Goal: Information Seeking & Learning: Learn about a topic

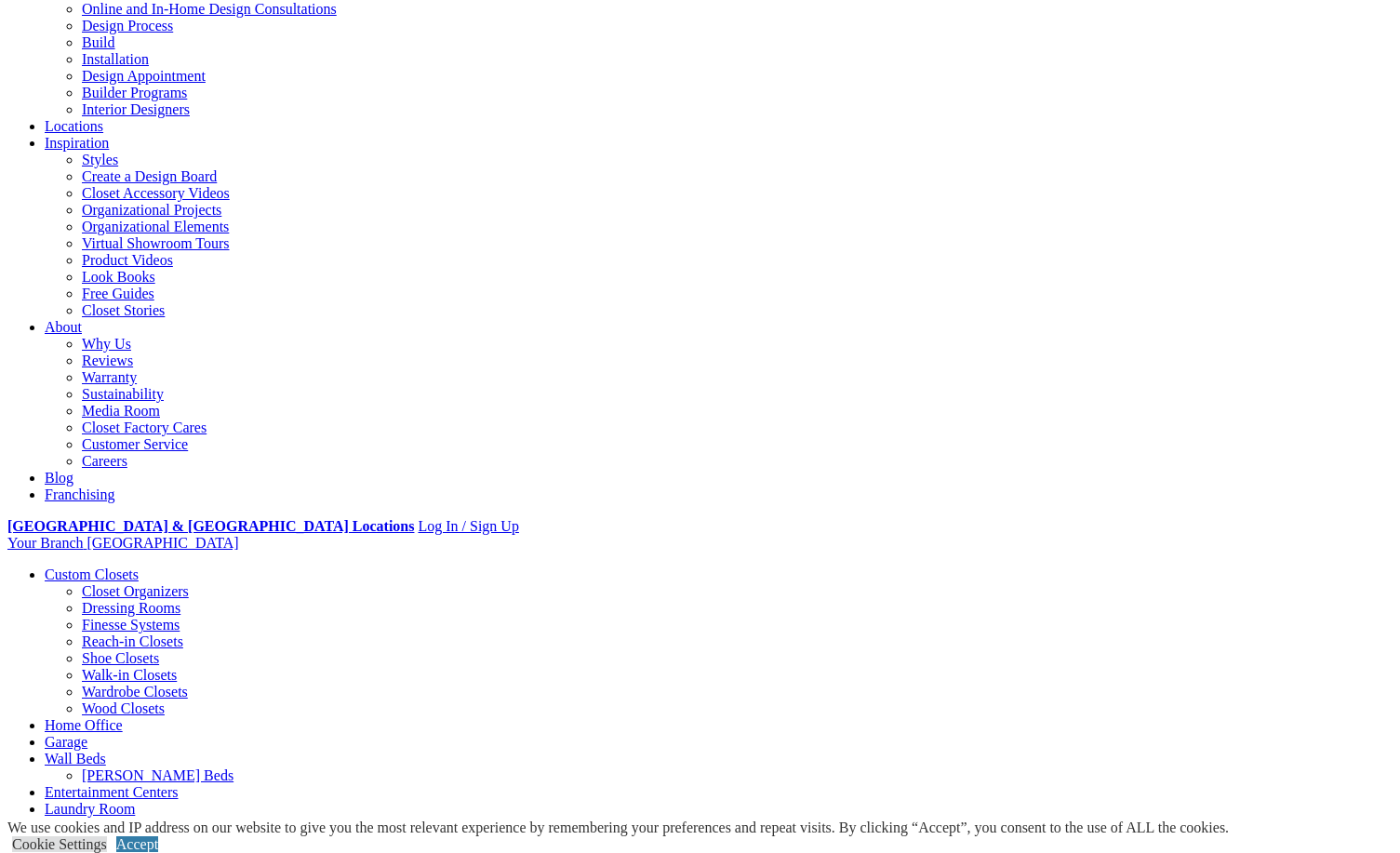
scroll to position [213, 0]
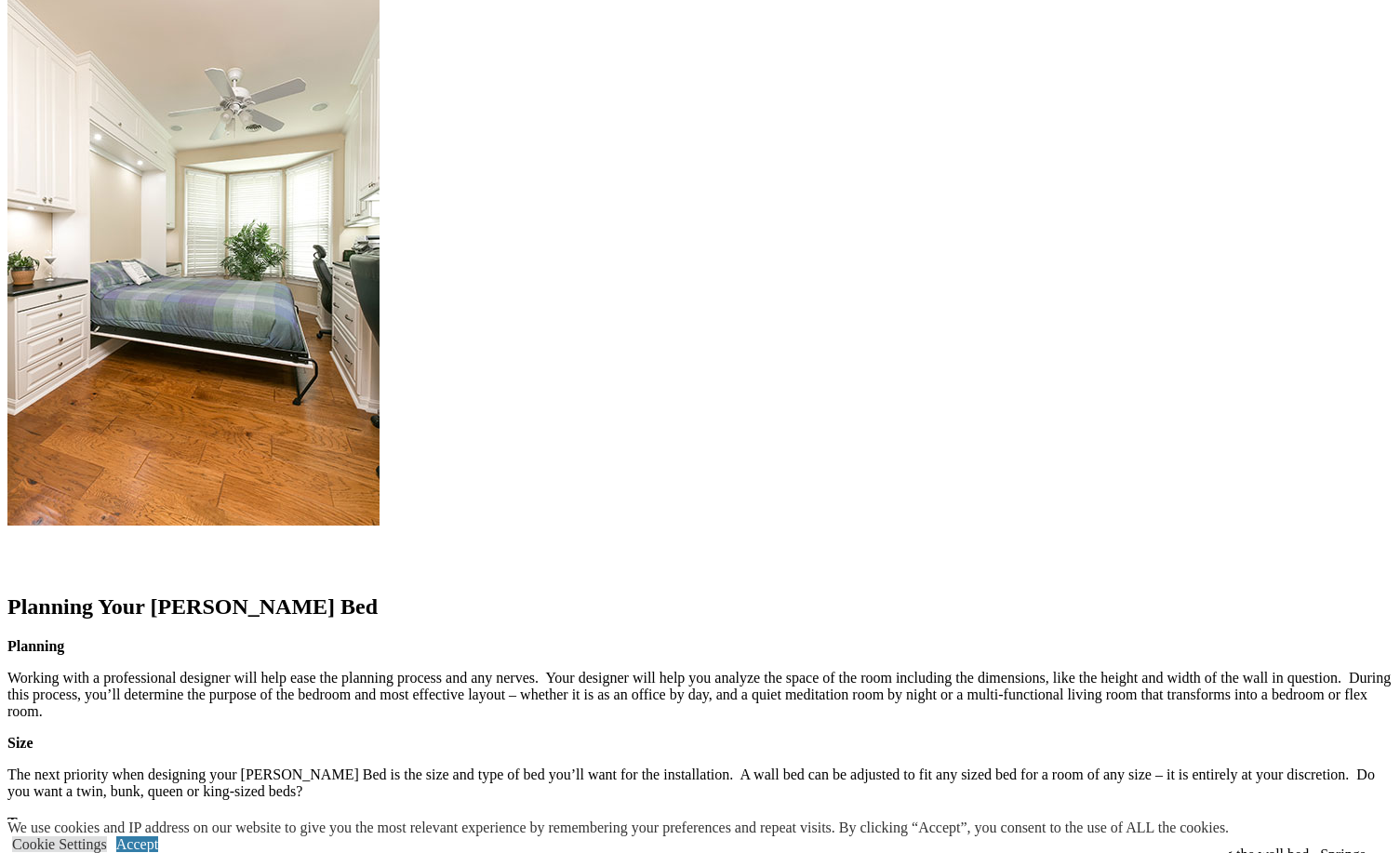
scroll to position [1916, 0]
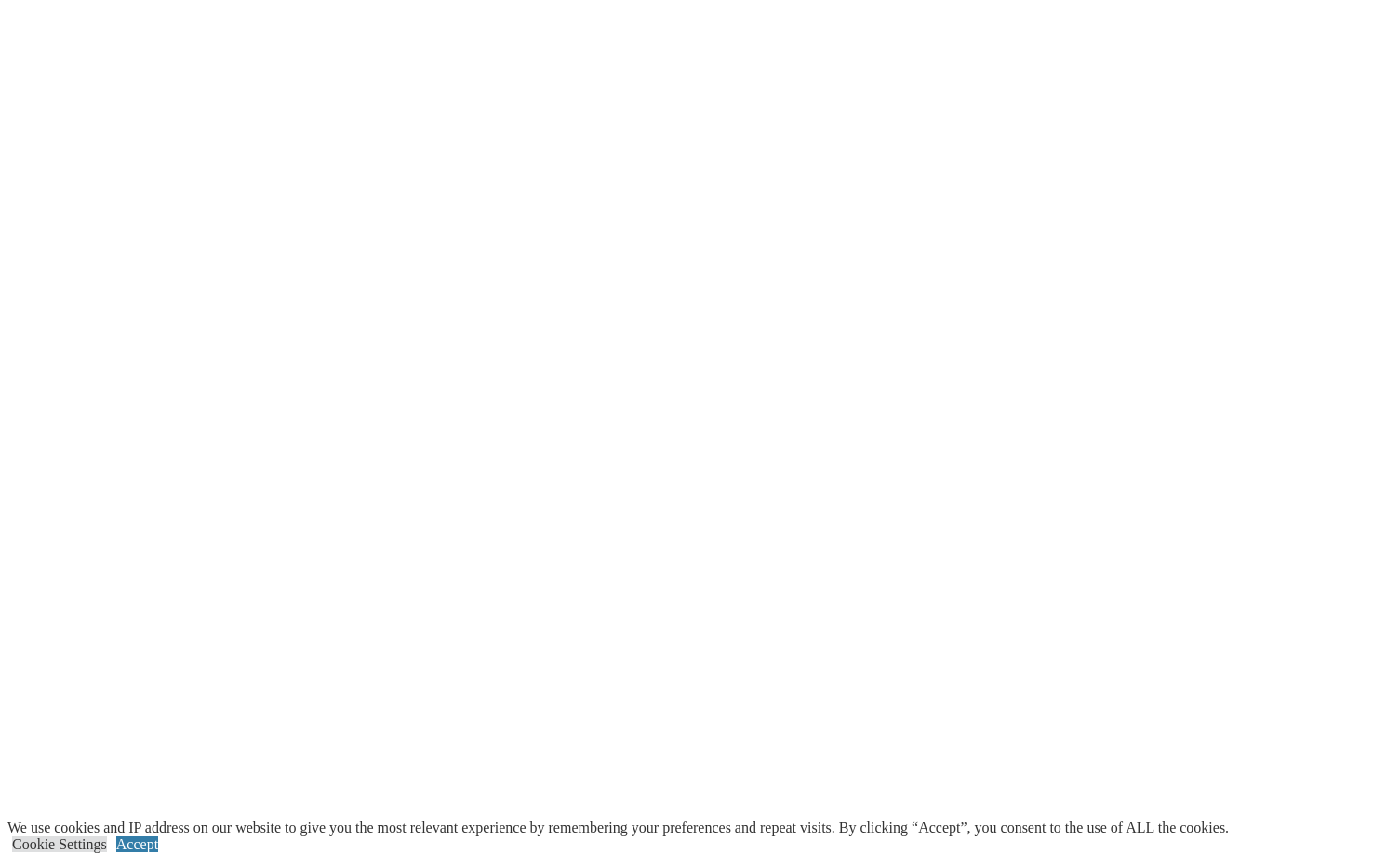
scroll to position [3453, 0]
